Goal: Task Accomplishment & Management: Complete application form

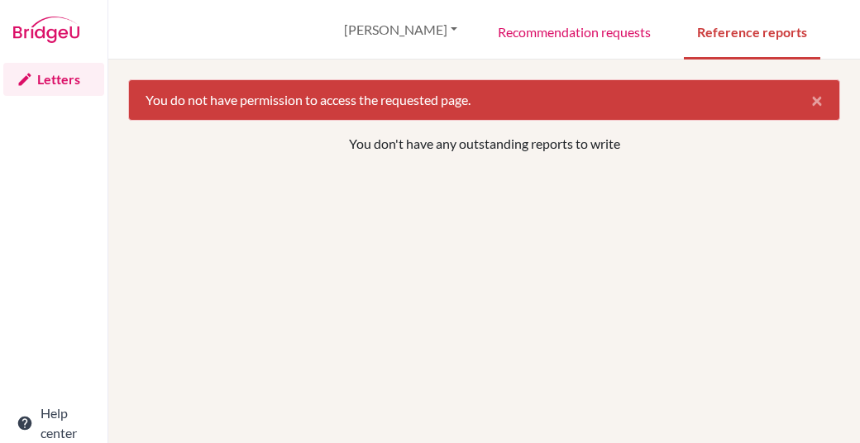
select select "English"
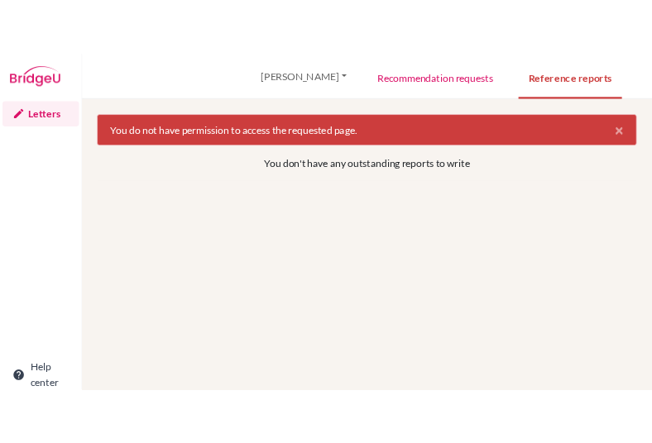
scroll to position [1076, 0]
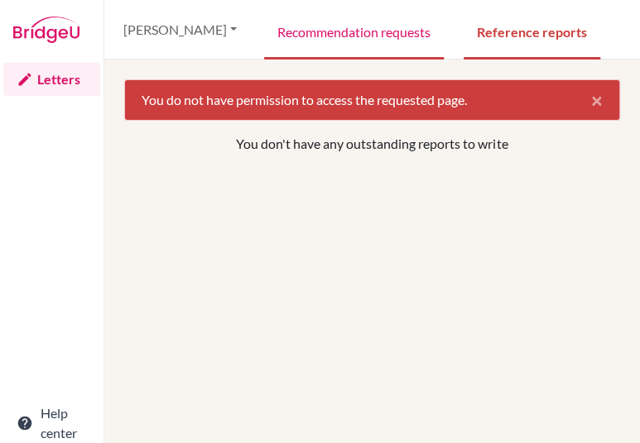
click at [367, 36] on link "Recommendation requests" at bounding box center [354, 30] width 180 height 57
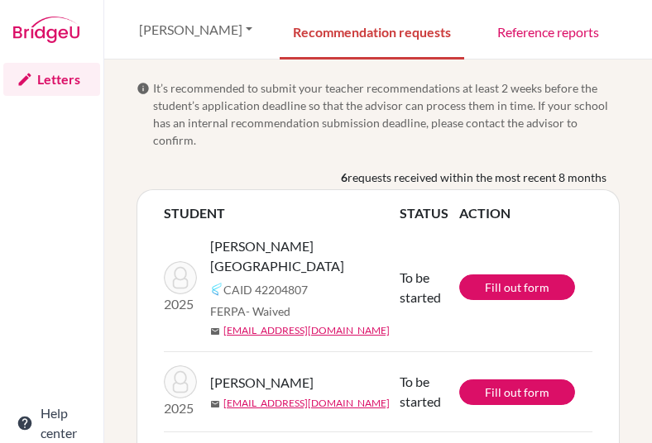
select select "English"
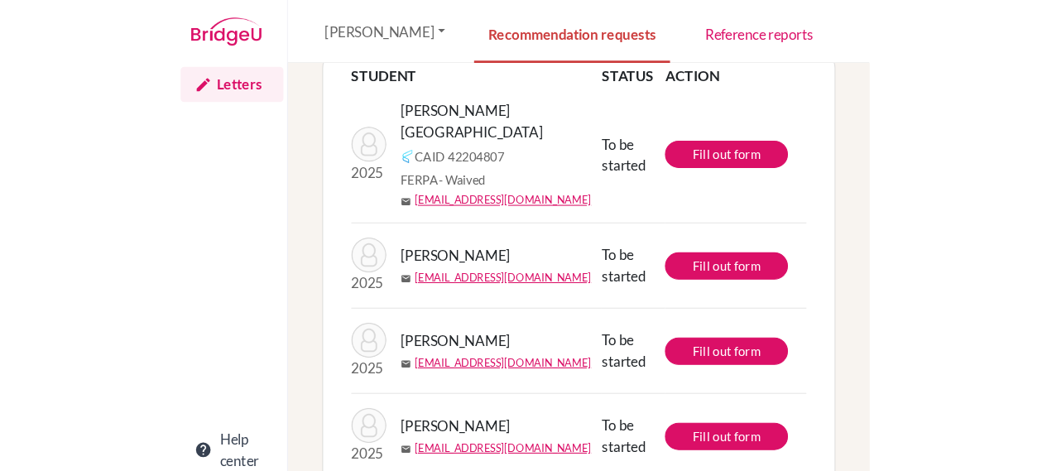
scroll to position [177, 0]
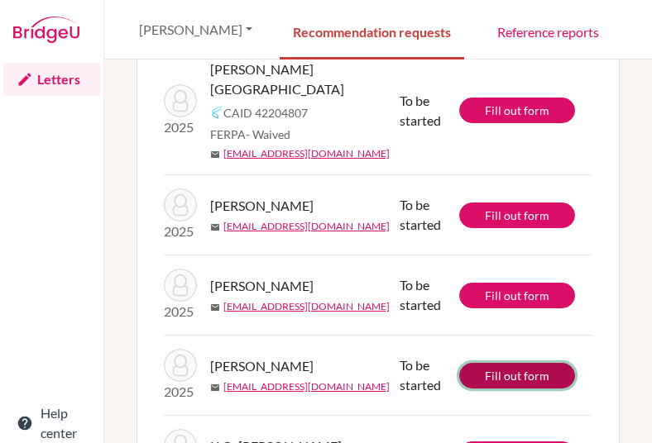
click at [497, 363] on link "Fill out form" at bounding box center [517, 376] width 116 height 26
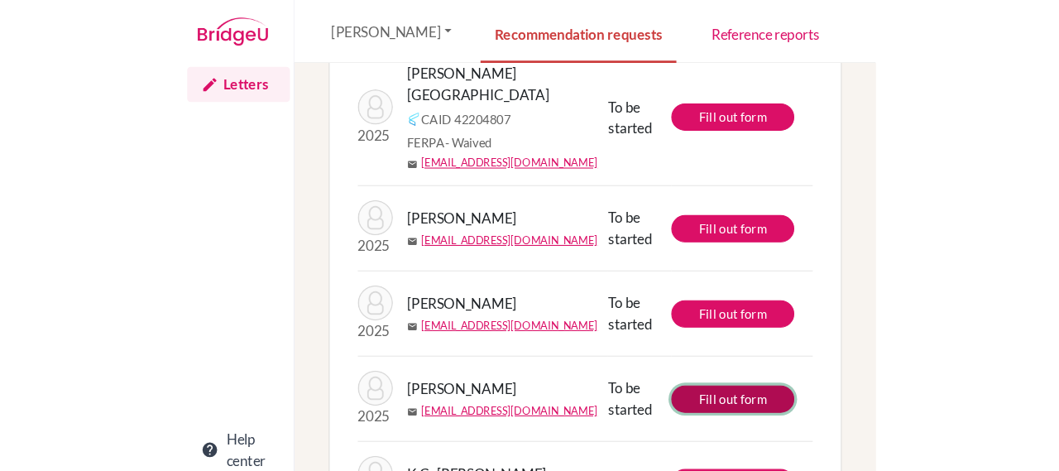
scroll to position [142, 0]
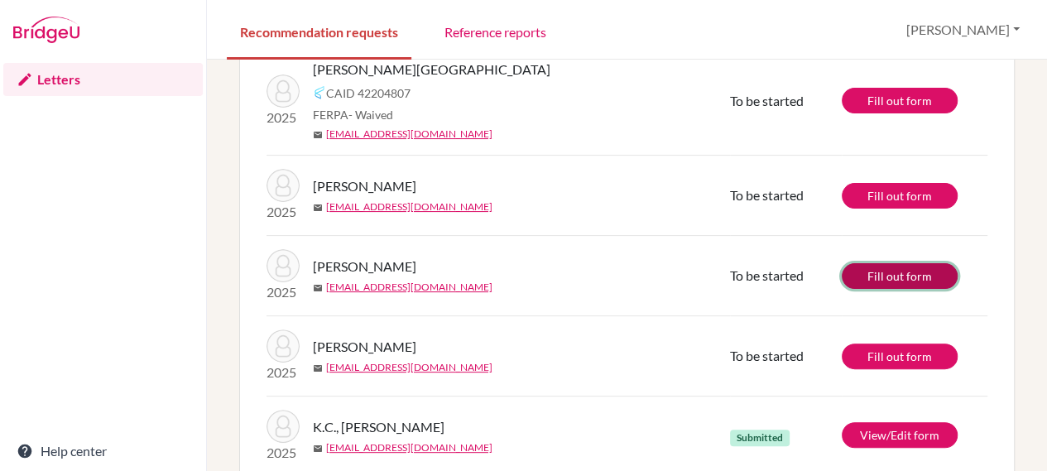
click at [651, 263] on link "Fill out form" at bounding box center [899, 276] width 116 height 26
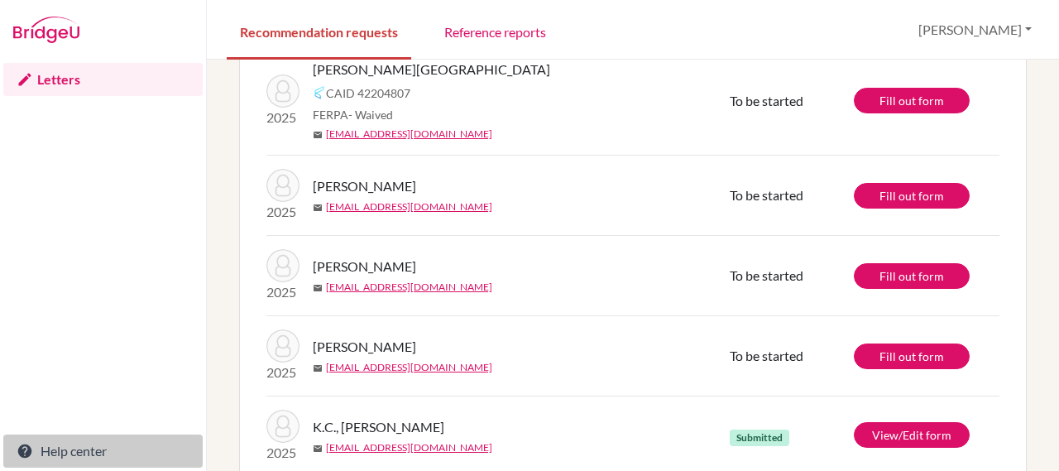
click at [93, 443] on link "Help center" at bounding box center [102, 450] width 199 height 33
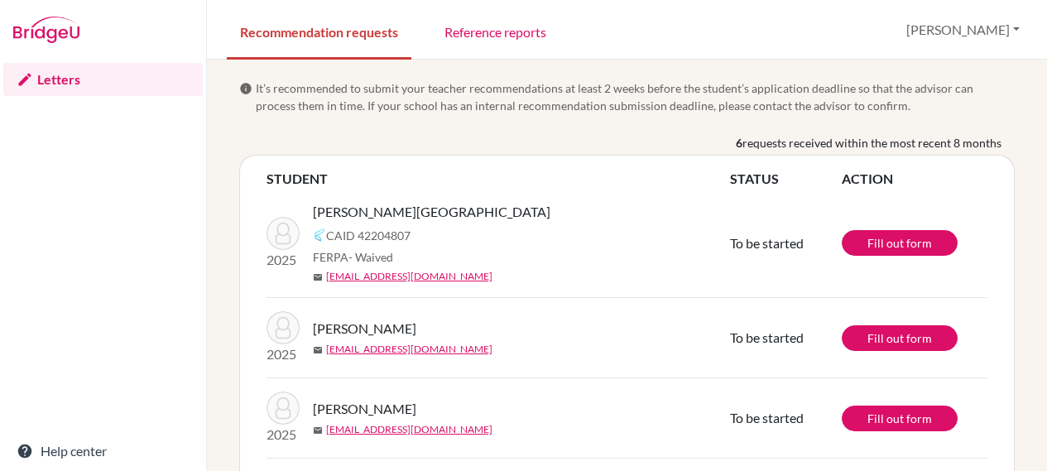
select select "English"
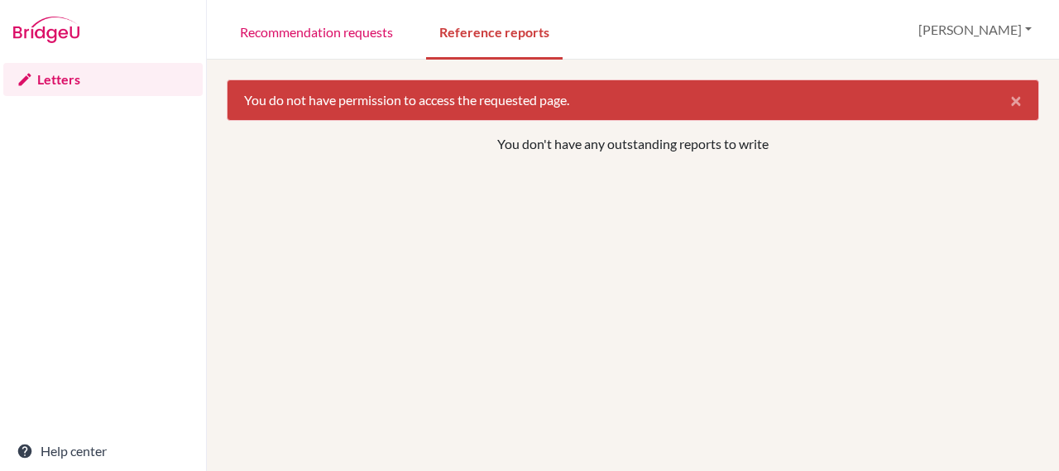
select select "English"
click at [353, 44] on link "Recommendation requests" at bounding box center [317, 30] width 180 height 57
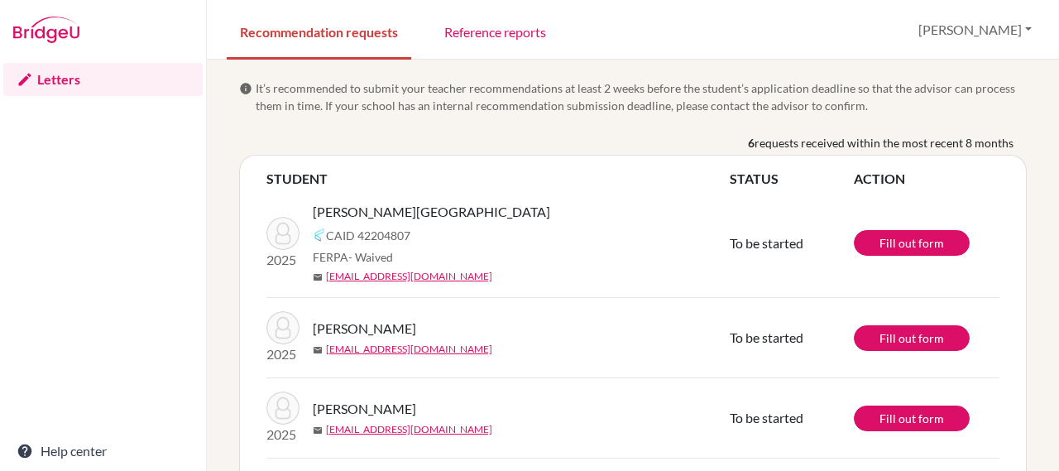
select select "English"
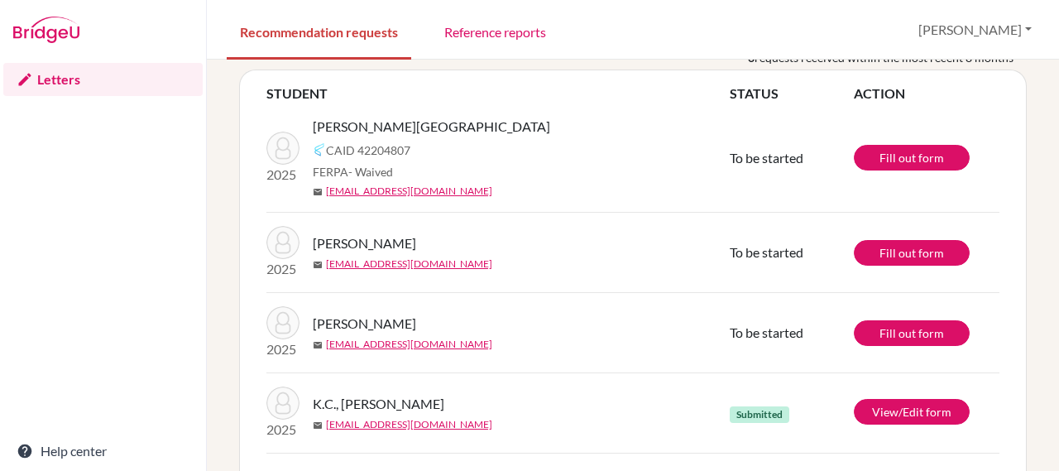
scroll to position [81, 0]
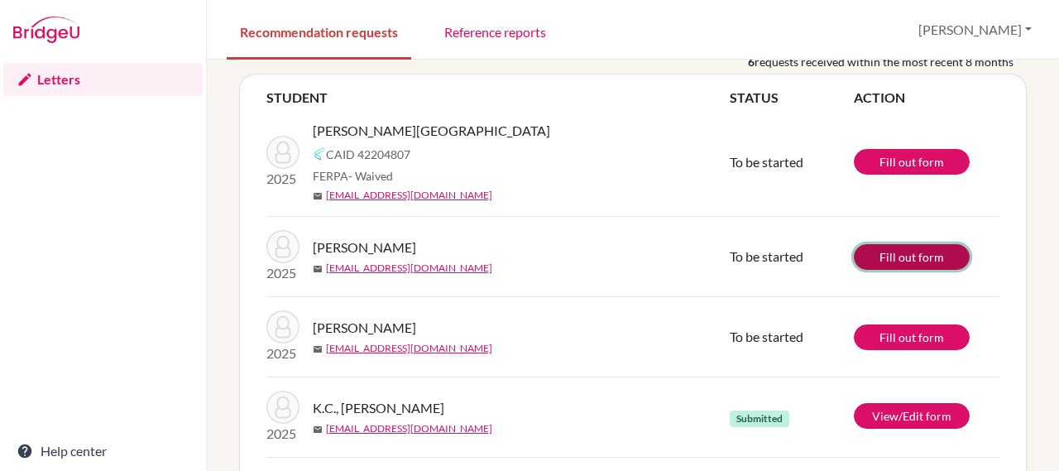
click at [900, 262] on link "Fill out form" at bounding box center [912, 257] width 116 height 26
